Goal: Transaction & Acquisition: Purchase product/service

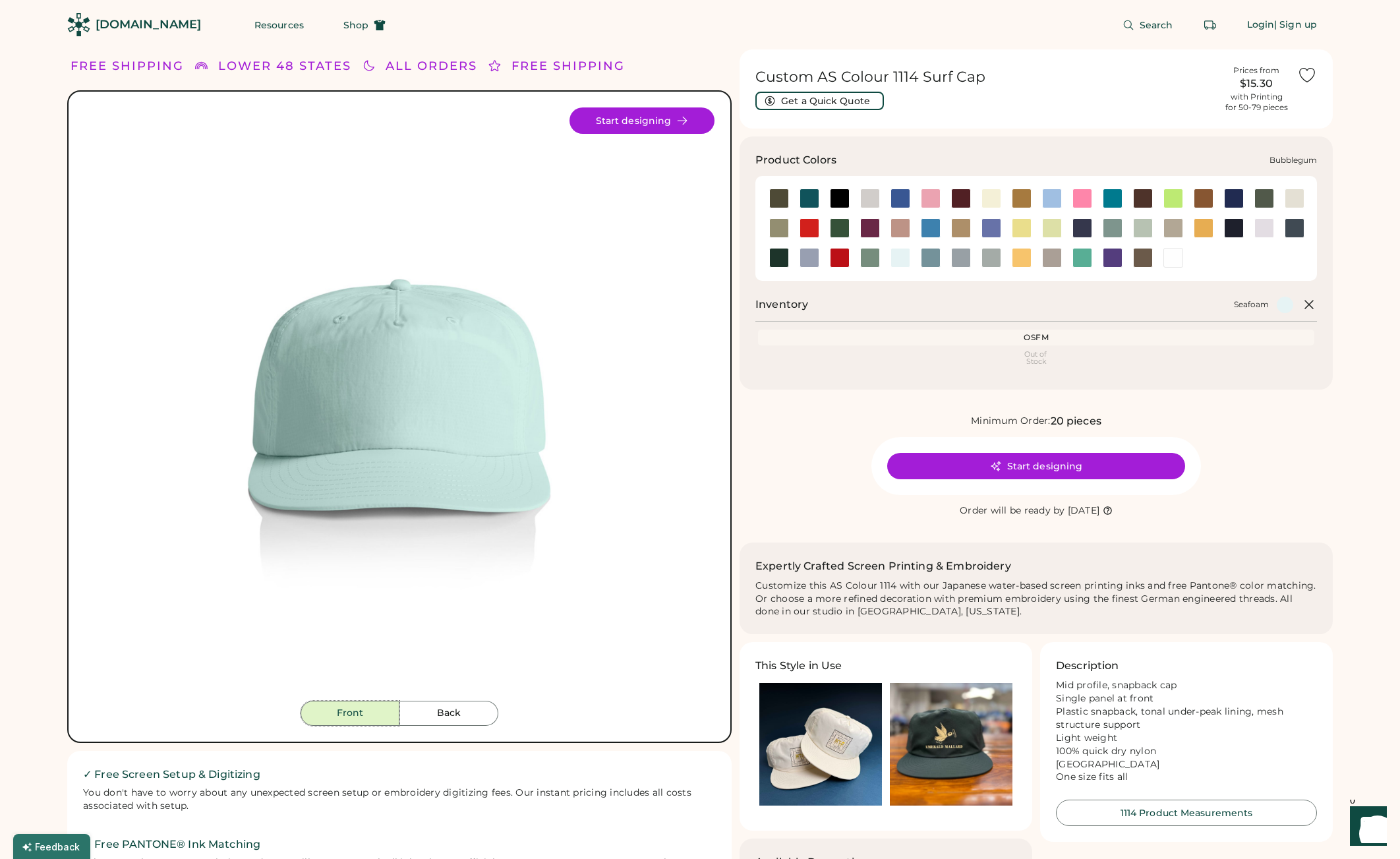
click at [929, 199] on div at bounding box center [931, 199] width 20 height 20
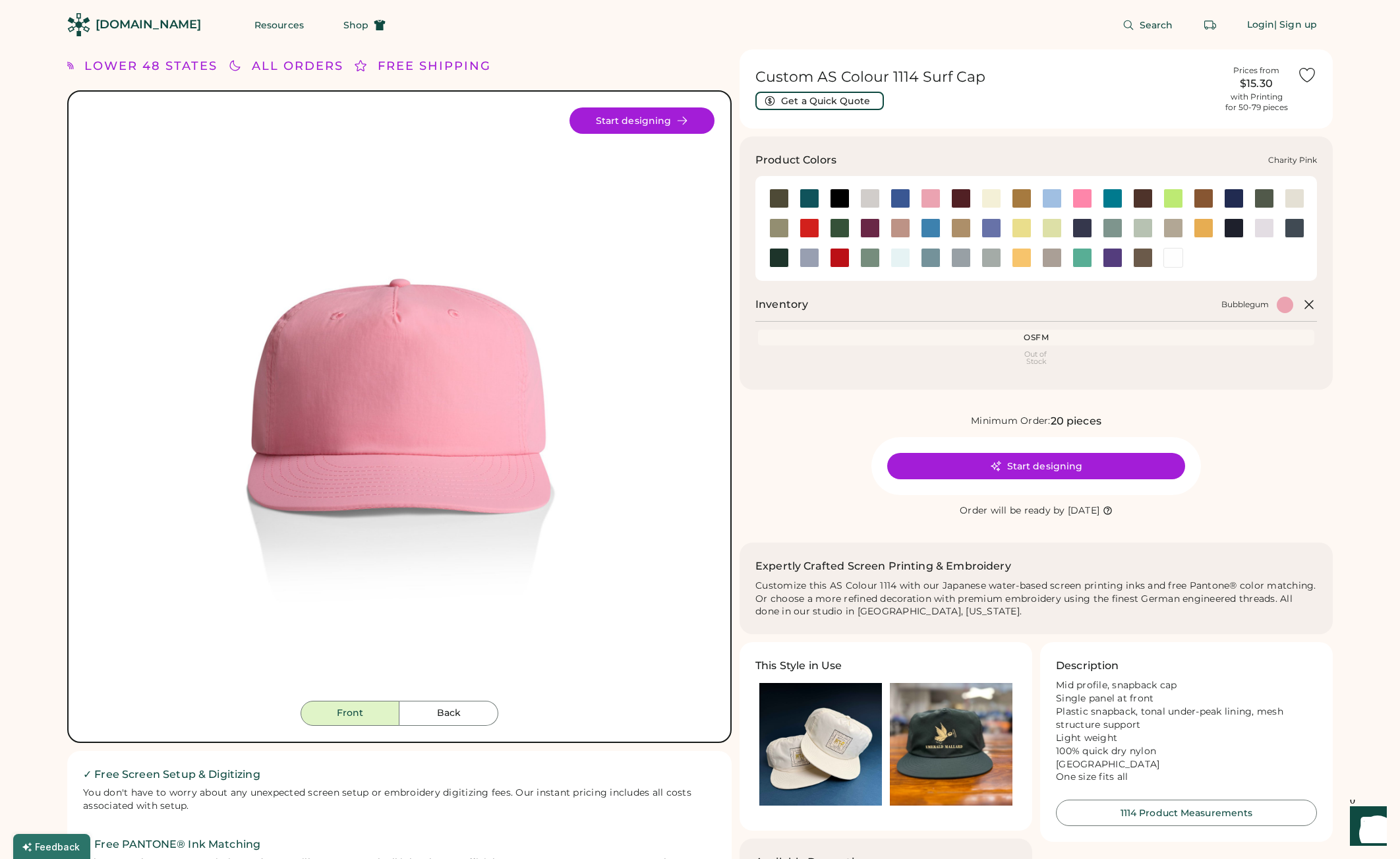
click at [1082, 199] on div at bounding box center [1083, 199] width 20 height 20
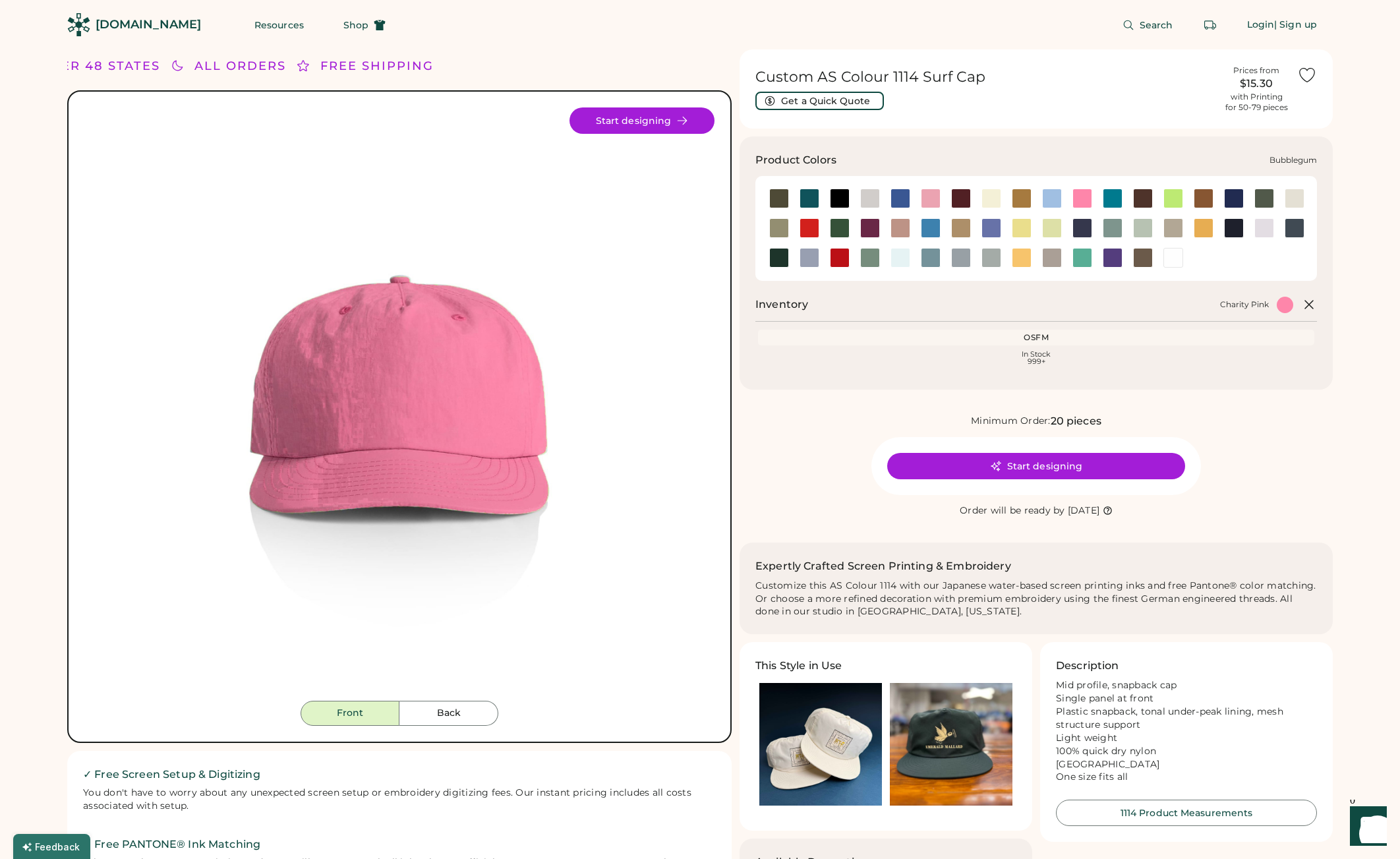
click at [929, 200] on div at bounding box center [931, 199] width 20 height 20
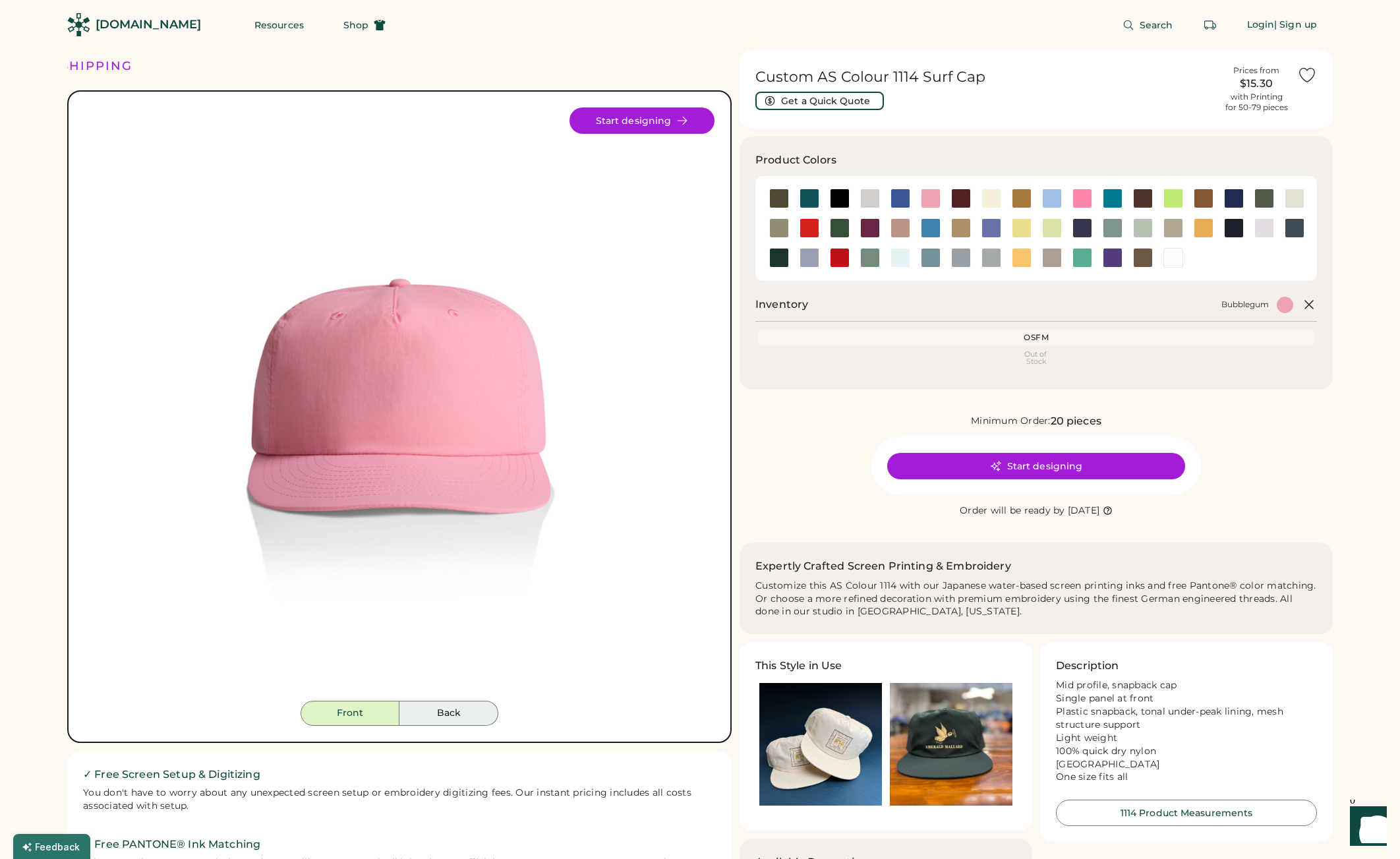
click at [454, 713] on button "Back" at bounding box center [449, 713] width 99 height 25
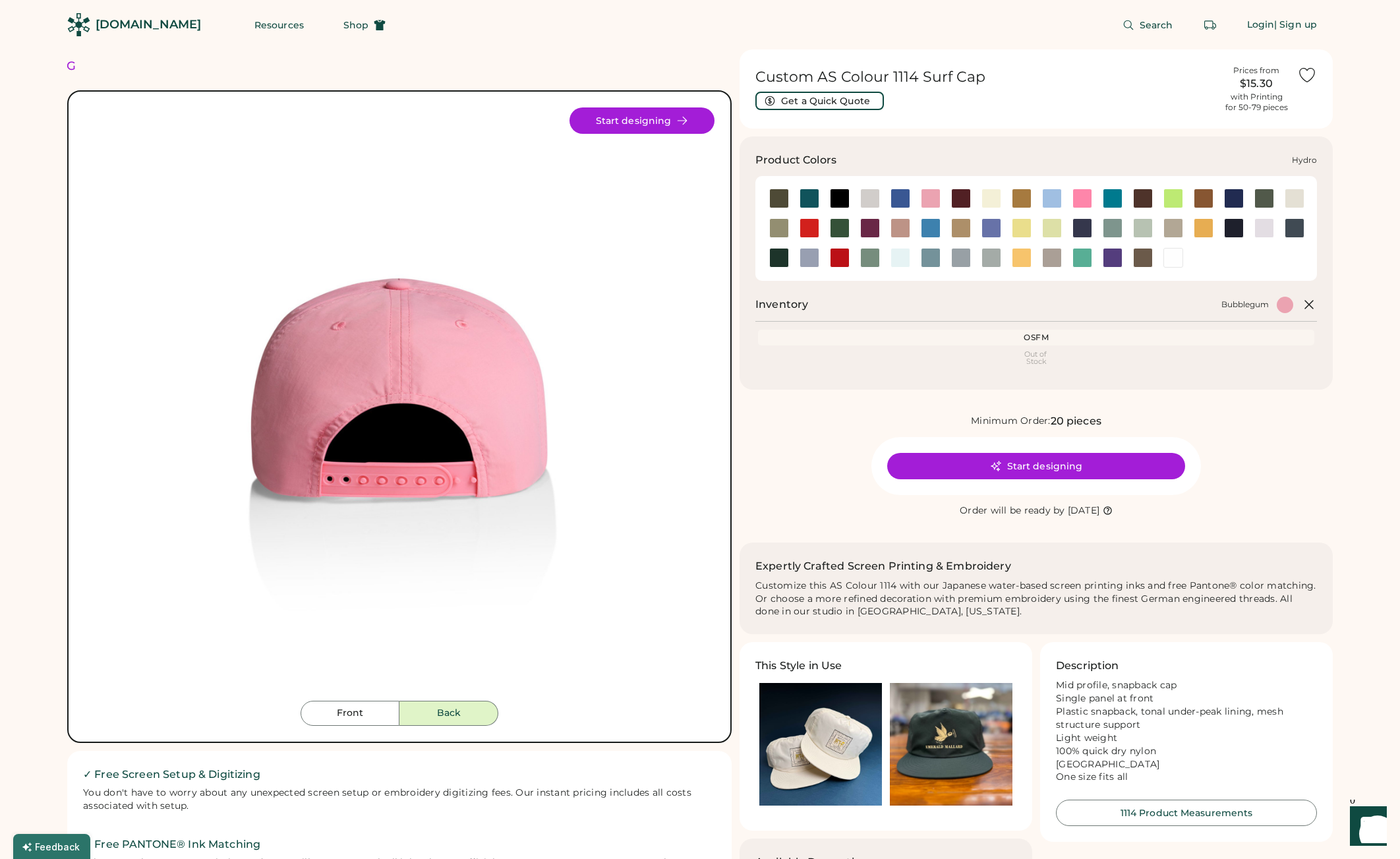
click at [927, 232] on div at bounding box center [931, 228] width 20 height 20
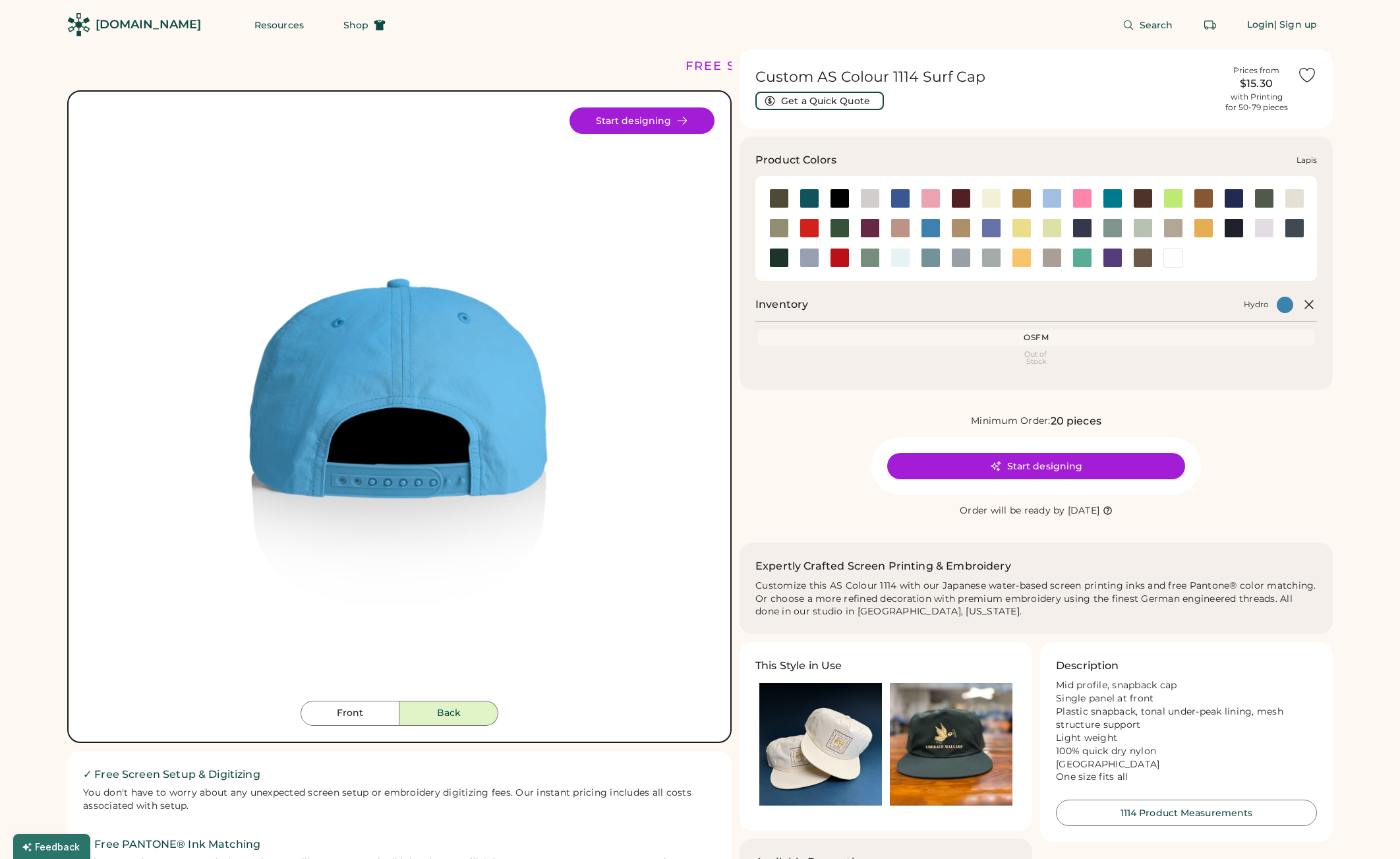
click at [987, 229] on div at bounding box center [991, 228] width 20 height 20
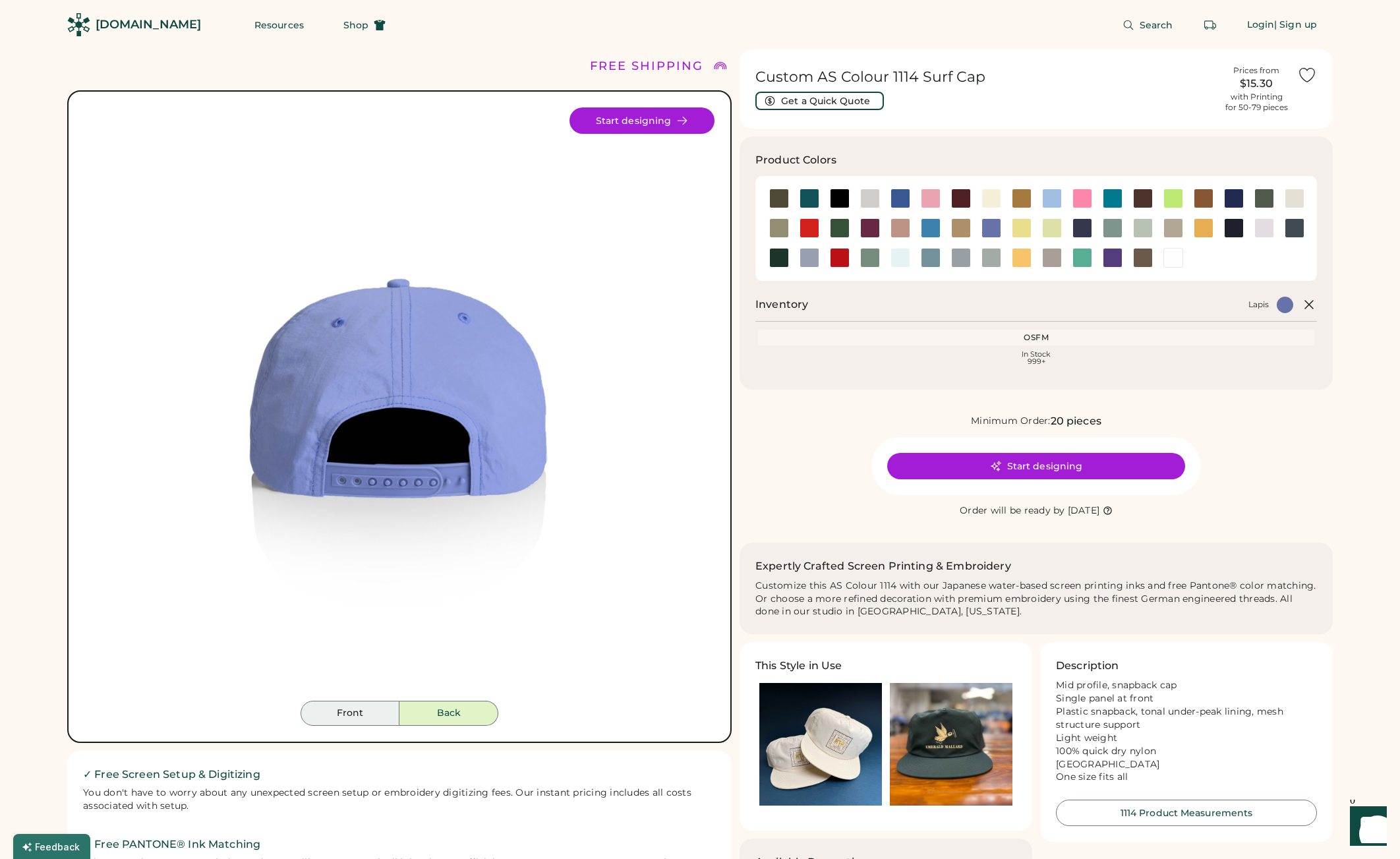
click at [326, 715] on button "Front" at bounding box center [349, 713] width 99 height 25
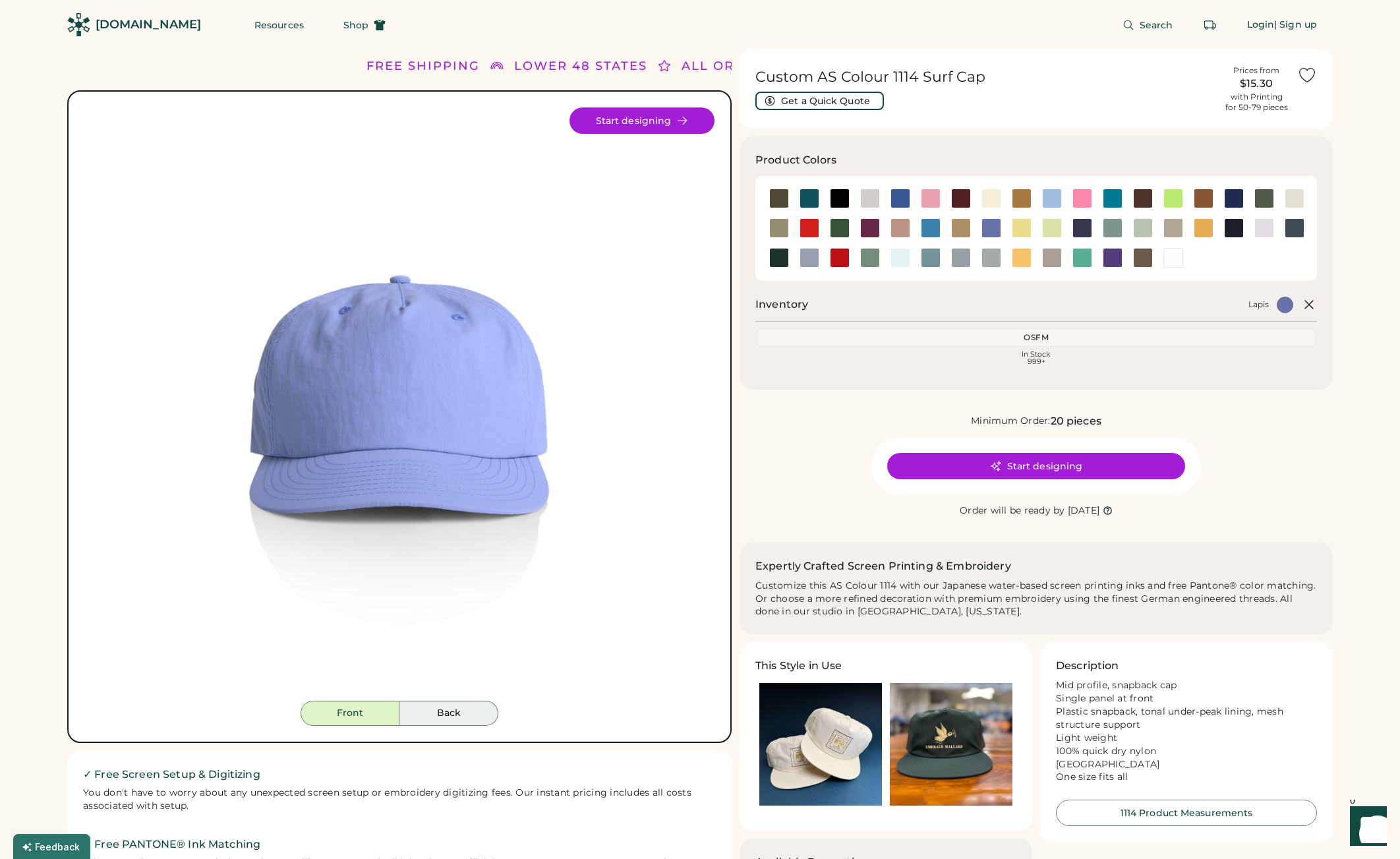
click at [466, 715] on button "Back" at bounding box center [449, 713] width 99 height 25
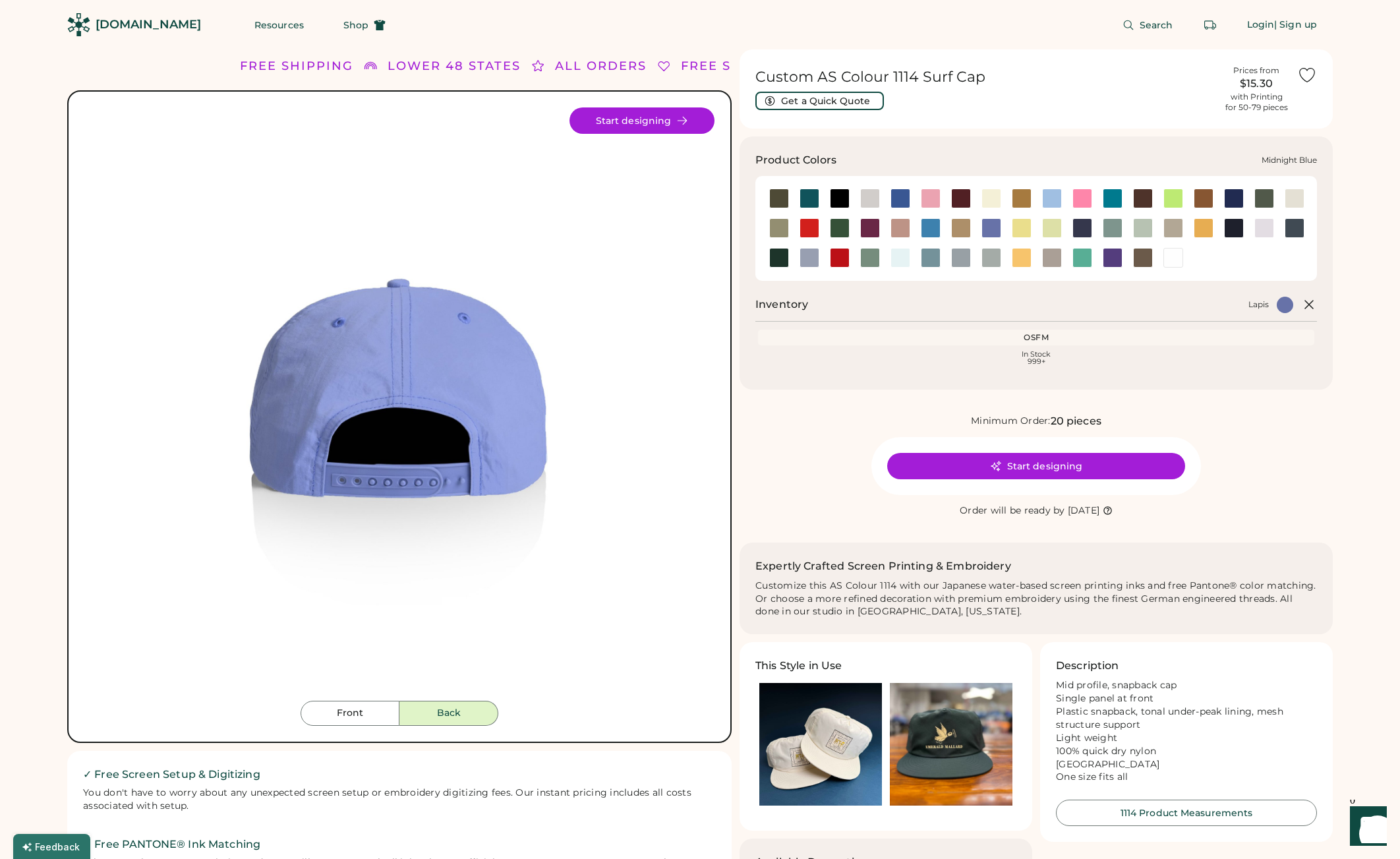
click at [1088, 231] on div at bounding box center [1083, 228] width 20 height 20
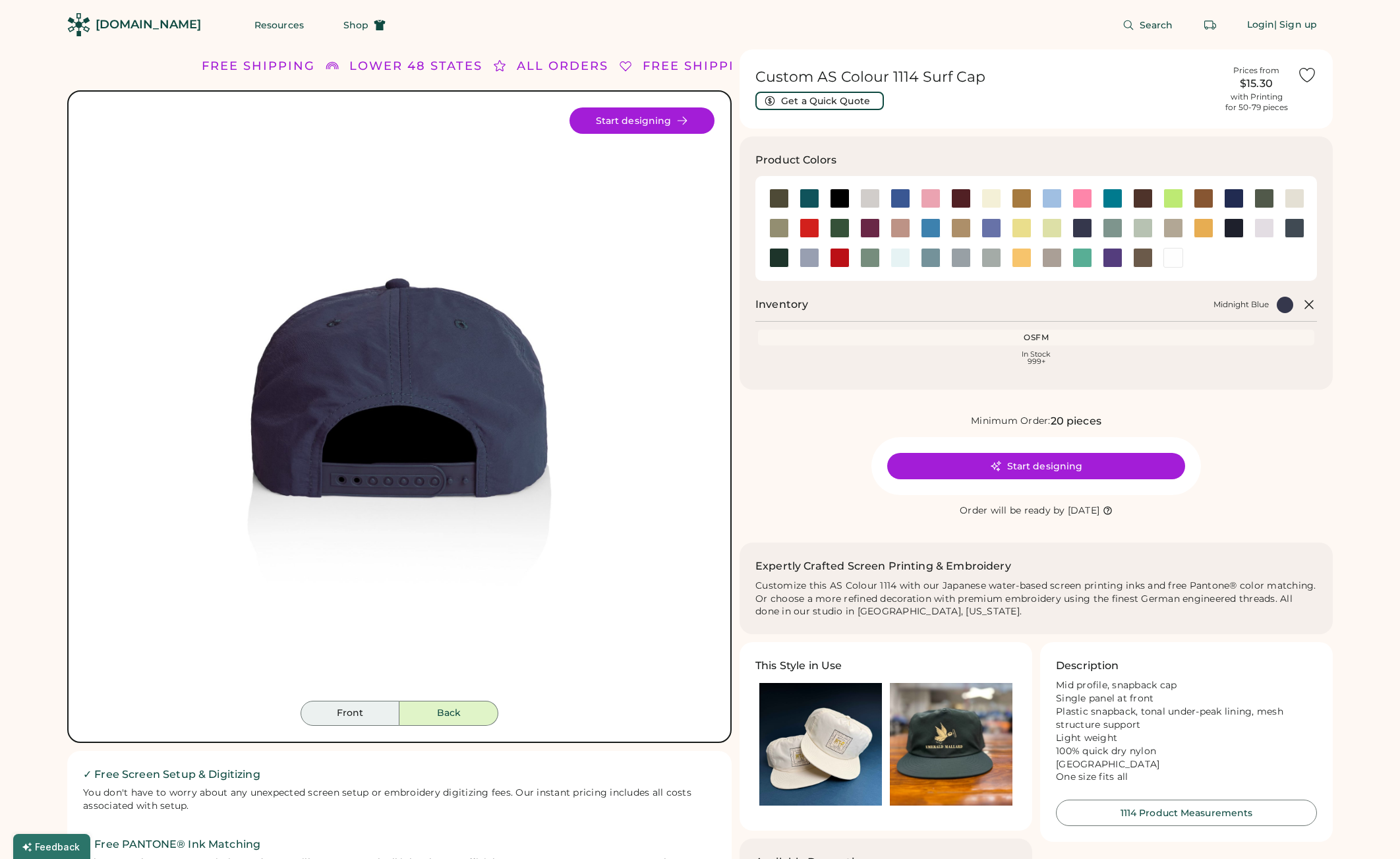
click at [363, 715] on button "Front" at bounding box center [349, 713] width 99 height 25
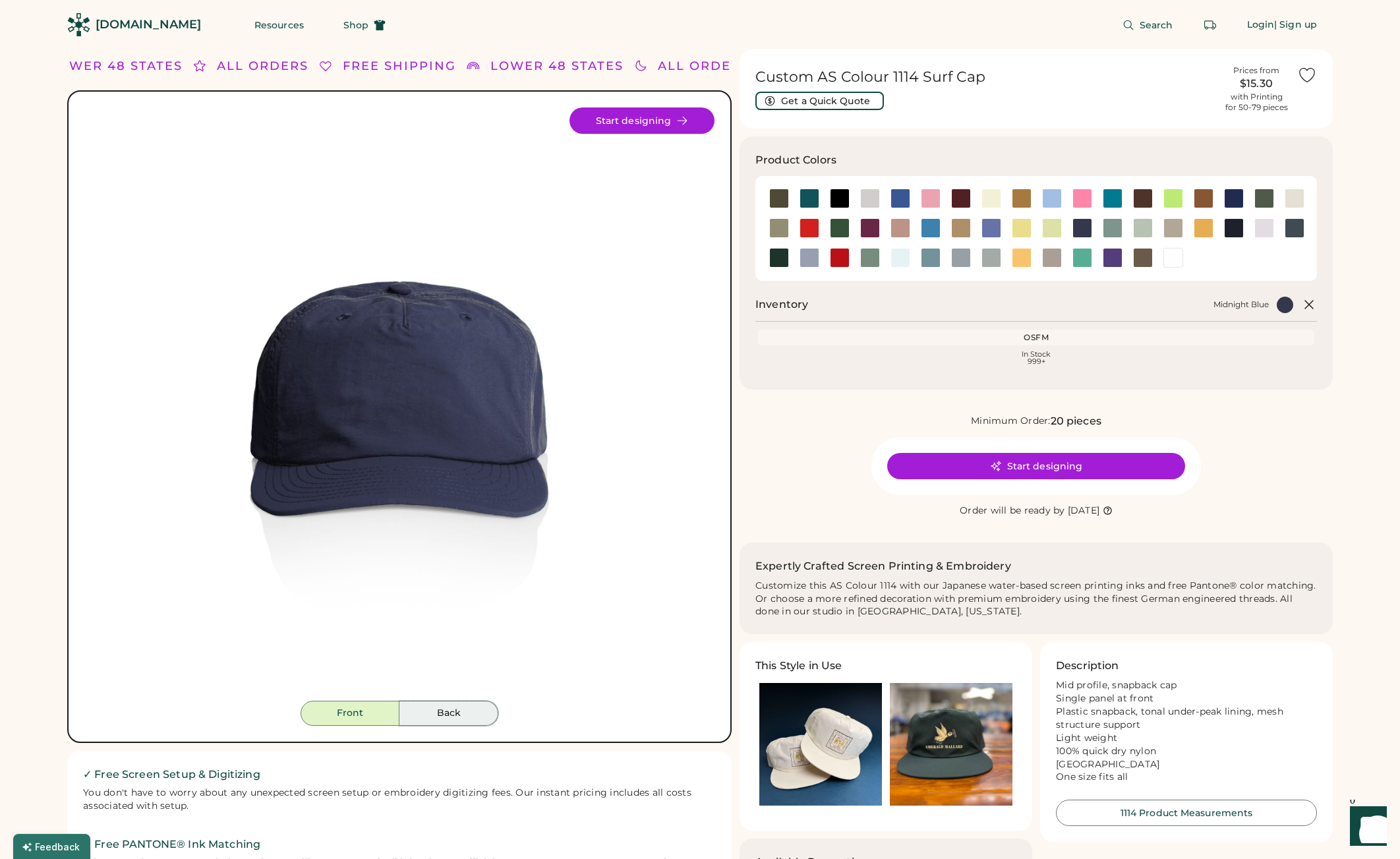
drag, startPoint x: 452, startPoint y: 715, endPoint x: 437, endPoint y: 598, distance: 118.0
click at [451, 714] on button "Back" at bounding box center [449, 713] width 99 height 25
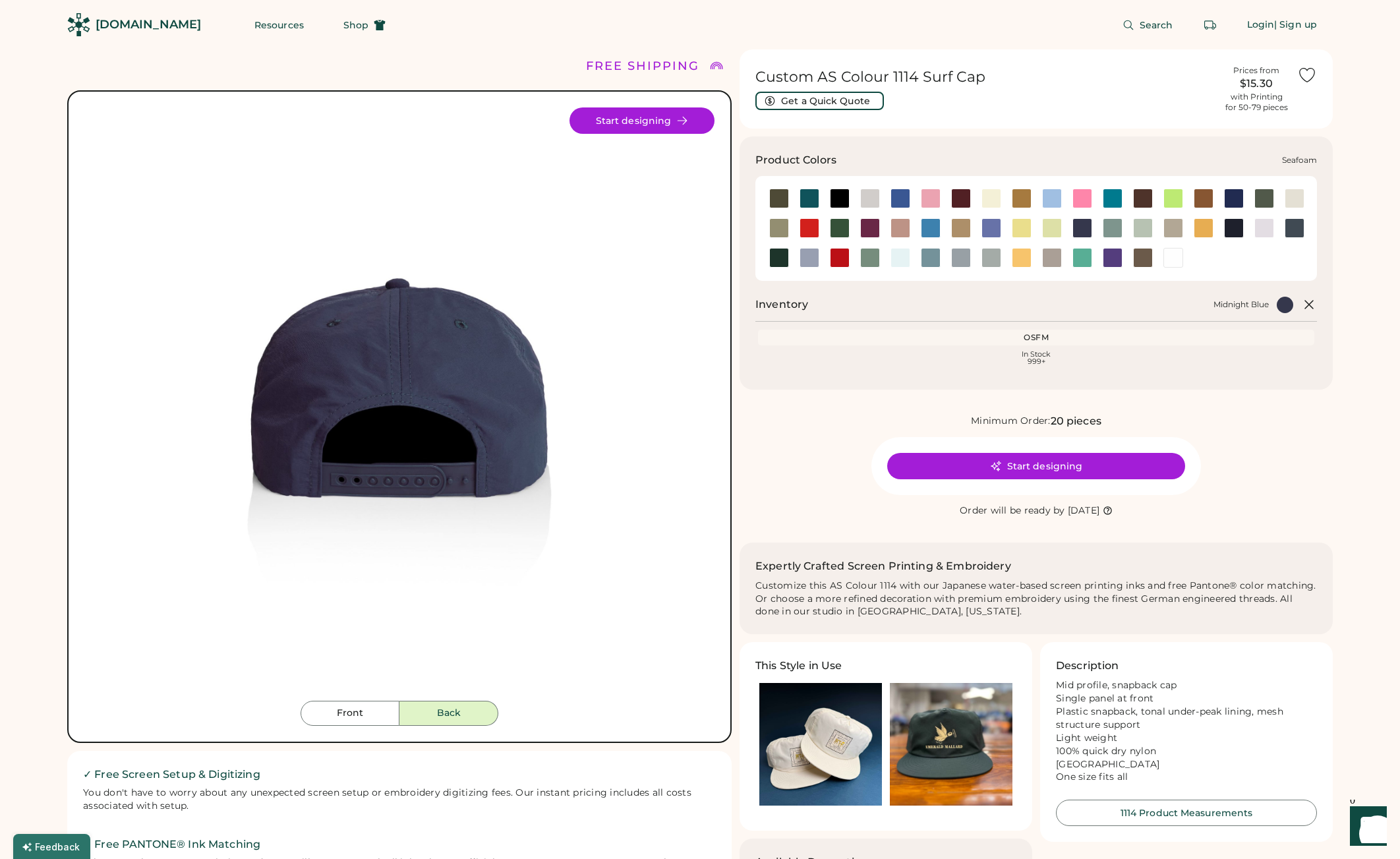
click at [896, 259] on div at bounding box center [900, 258] width 20 height 20
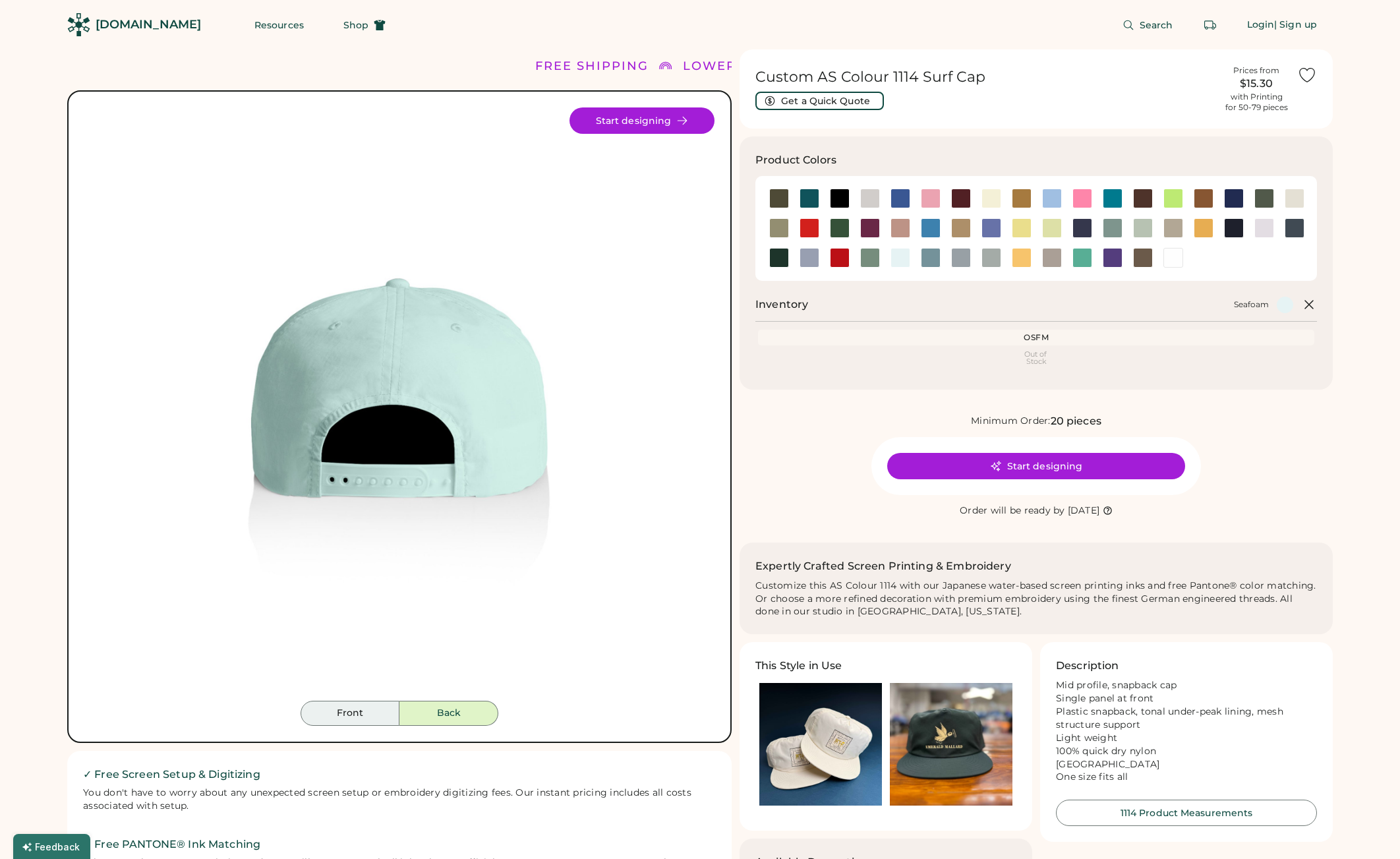
click at [360, 707] on button "Front" at bounding box center [349, 713] width 99 height 25
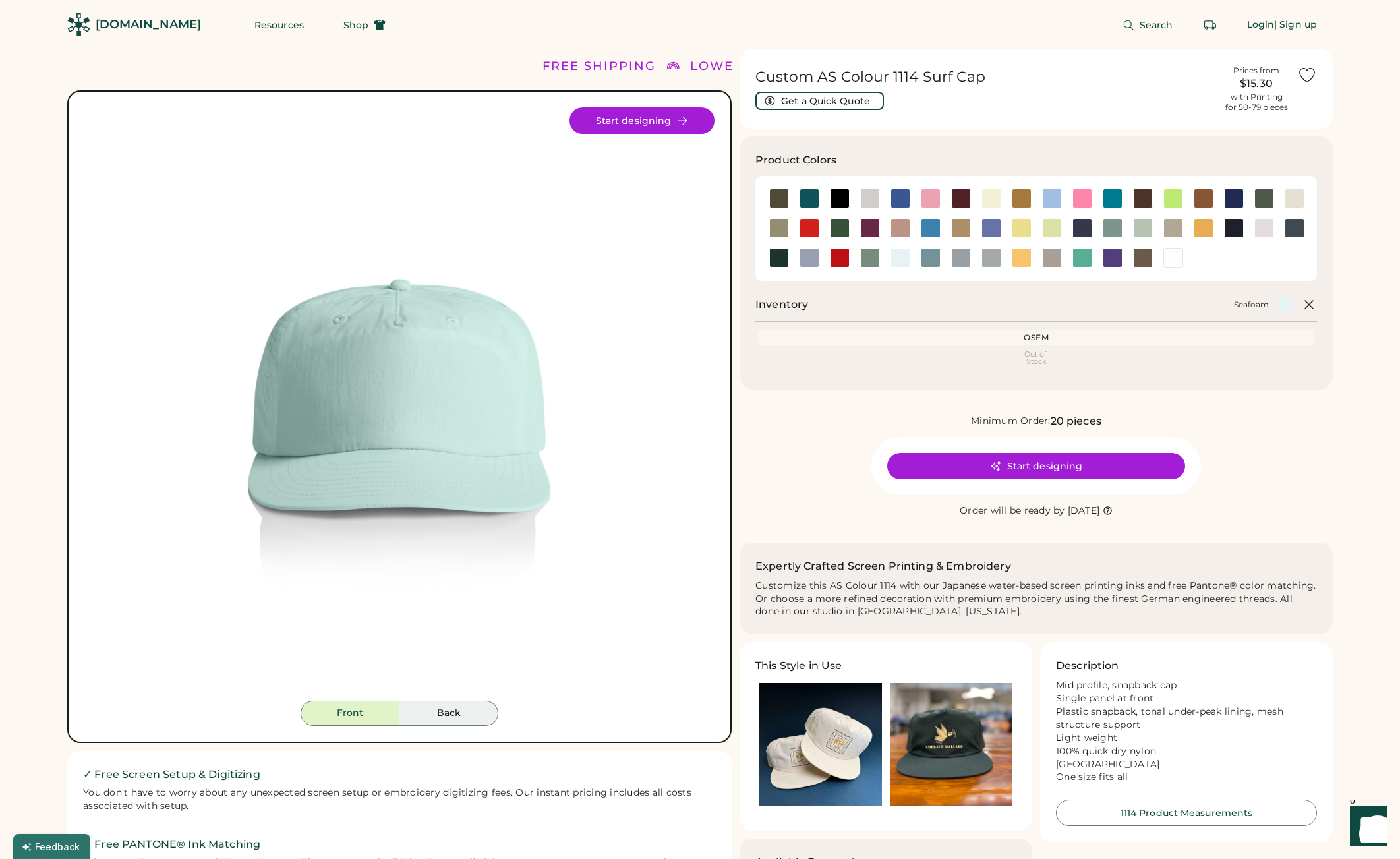
click at [445, 713] on button "Back" at bounding box center [449, 713] width 99 height 25
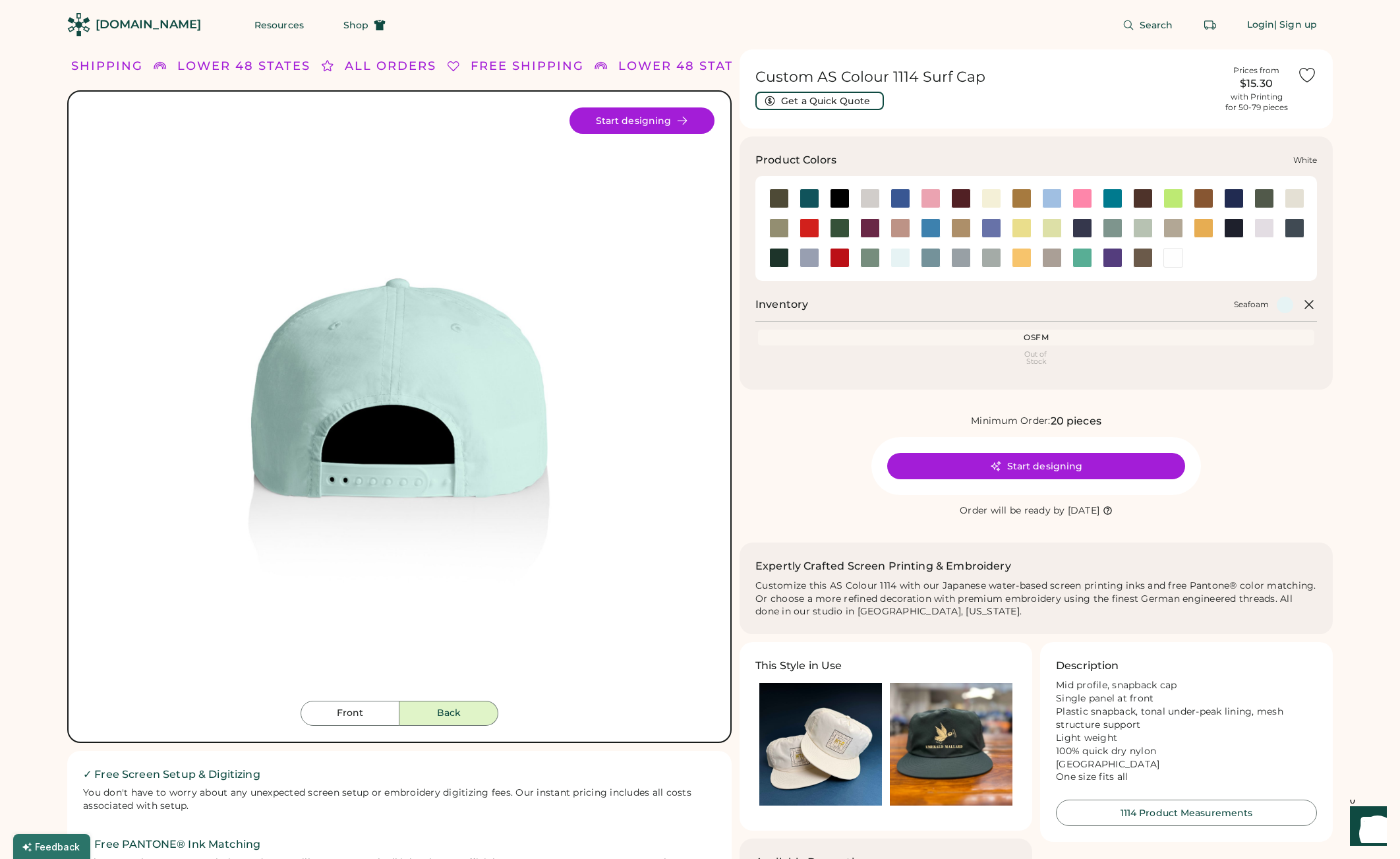
click at [1174, 254] on div at bounding box center [1174, 258] width 20 height 20
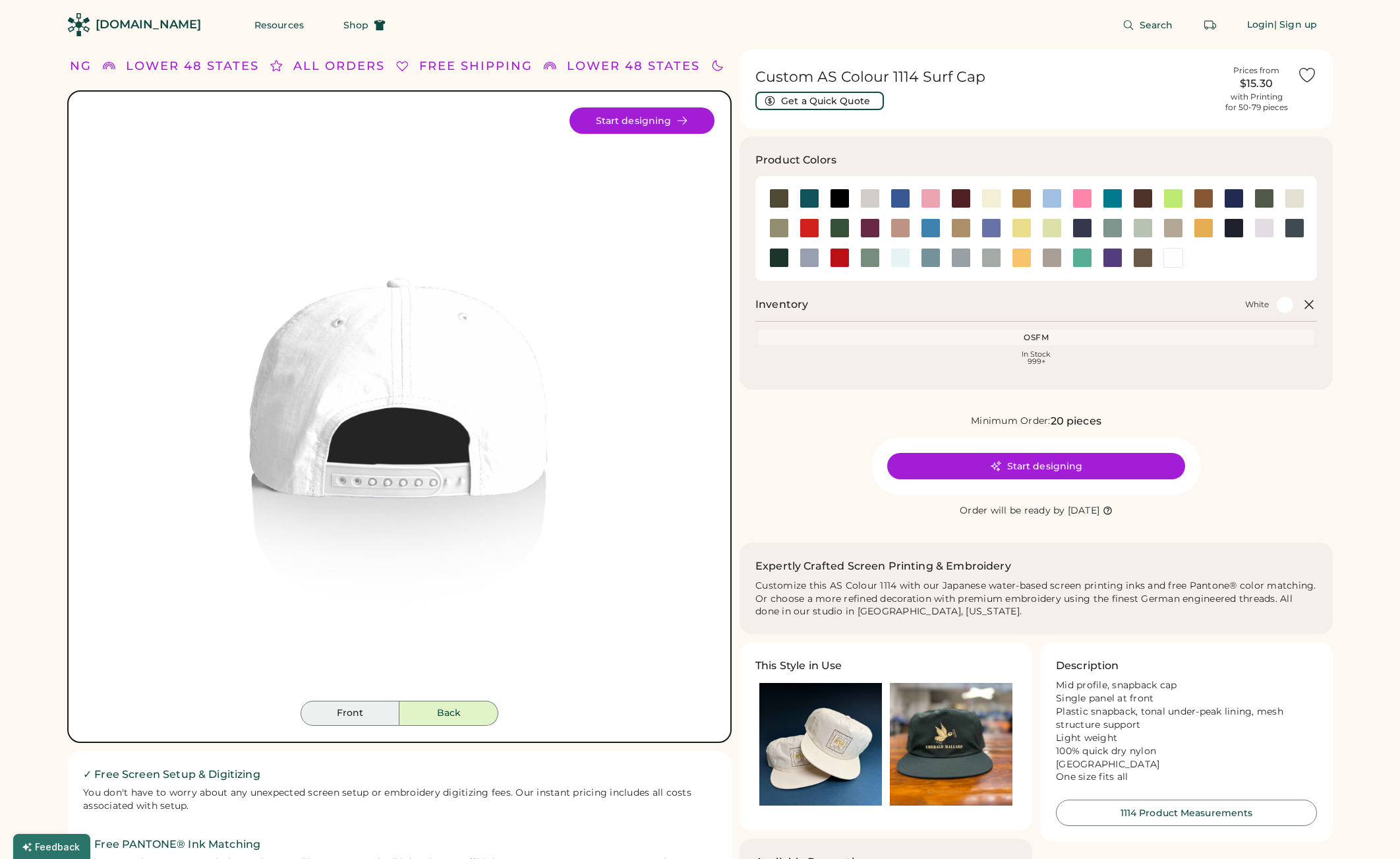
click at [375, 717] on button "Front" at bounding box center [349, 713] width 99 height 25
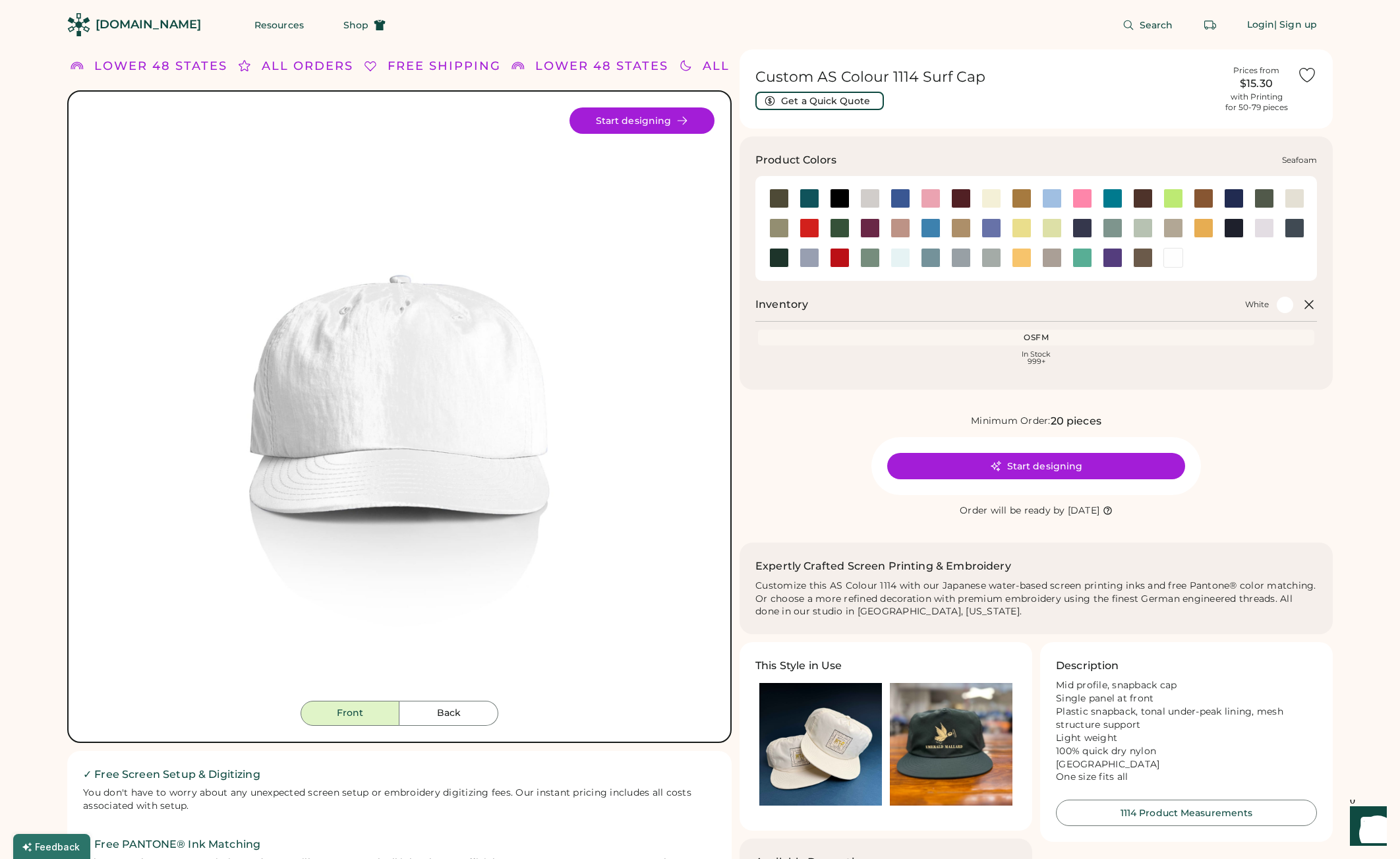
click at [898, 262] on div at bounding box center [900, 258] width 20 height 20
